Goal: Task Accomplishment & Management: Use online tool/utility

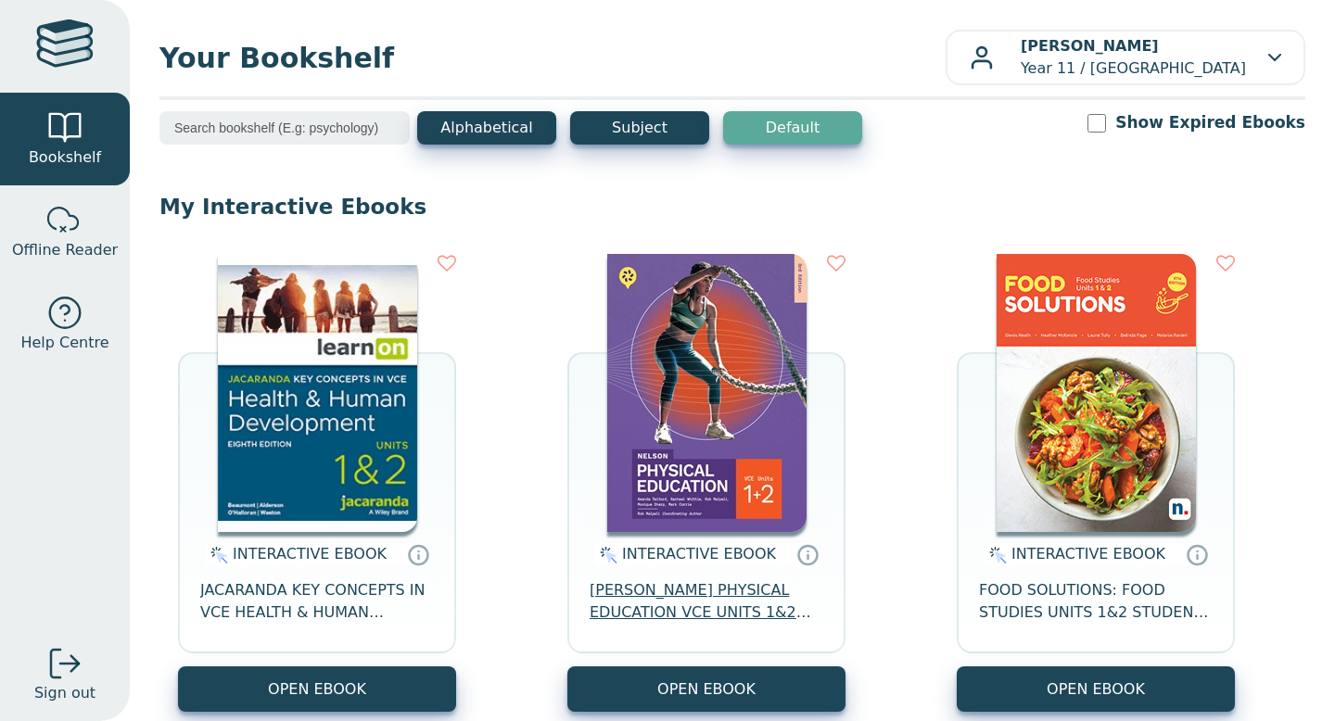
click at [687, 605] on span "NELSON PHYSICAL EDUCATION VCE UNITS 1&2 MINDTAP 3E" at bounding box center [706, 601] width 234 height 44
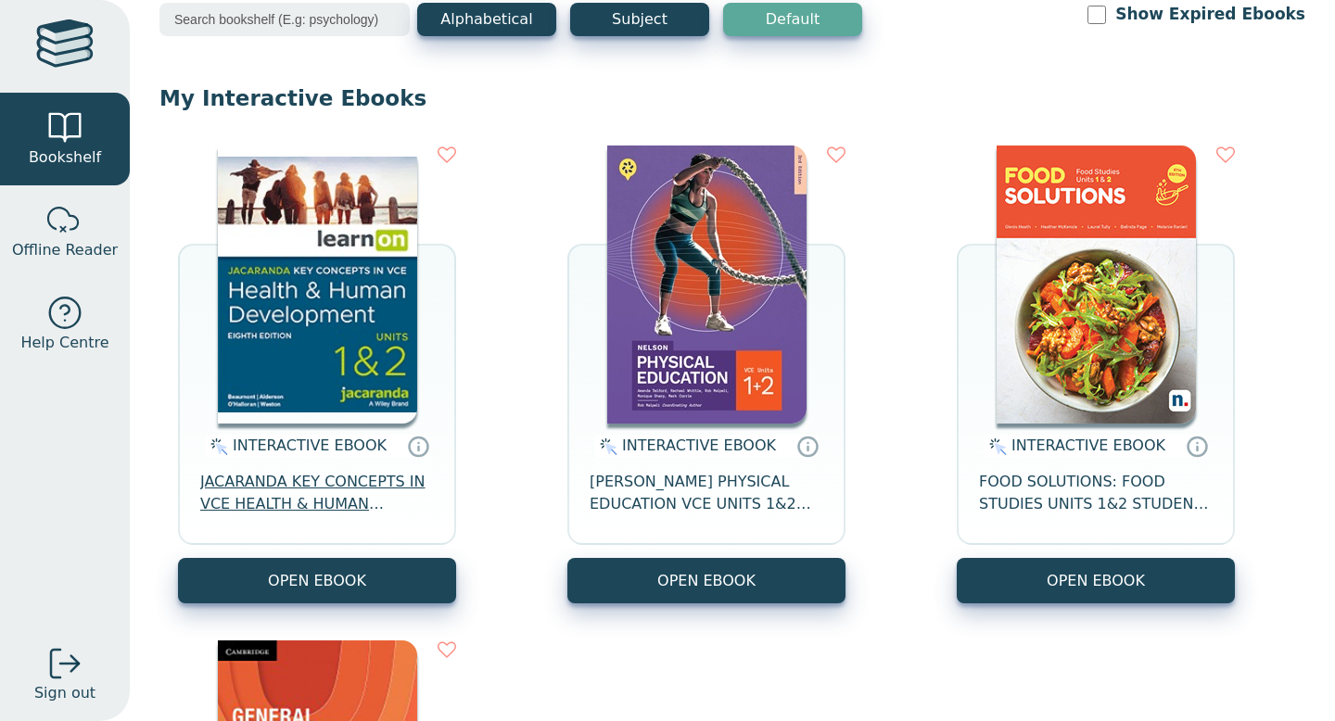
scroll to position [112, 0]
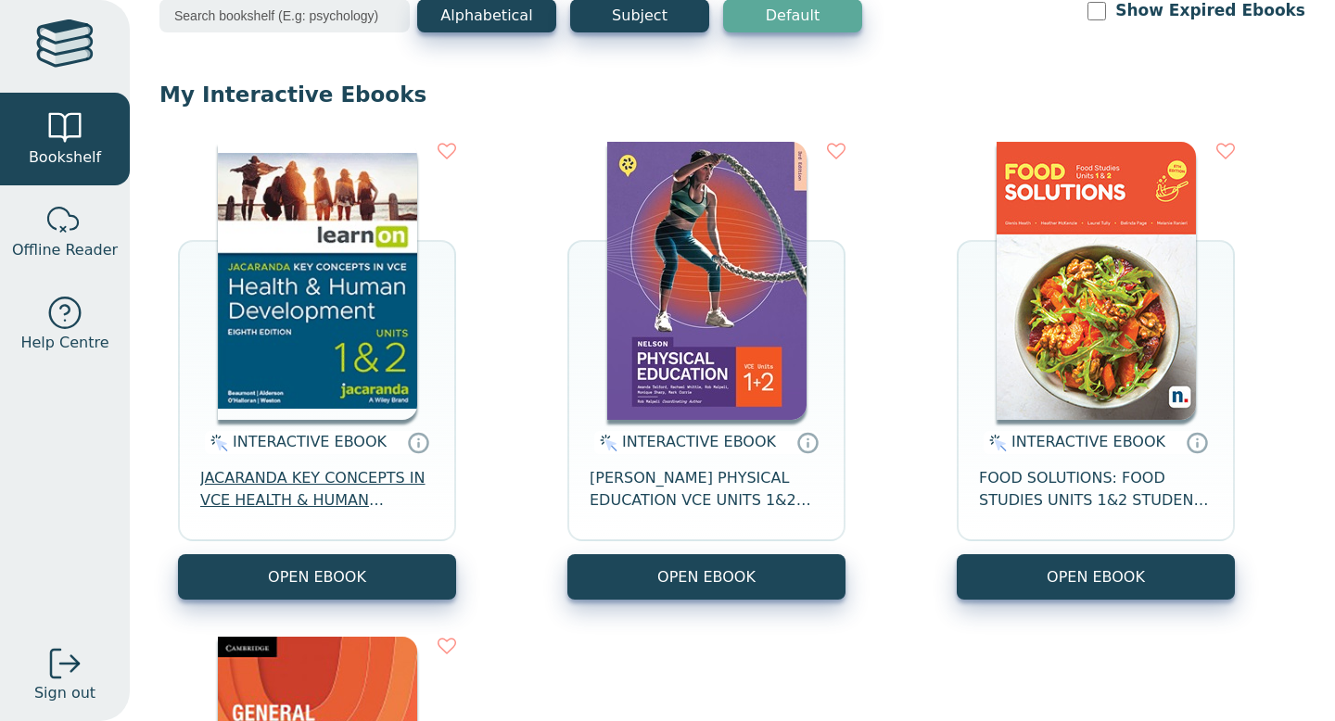
click at [301, 499] on span "JACARANDA KEY CONCEPTS IN VCE HEALTH & HUMAN DEVELOPMENT UNITS 1&2 LEARNON EBOO…" at bounding box center [317, 489] width 234 height 44
